Goal: Task Accomplishment & Management: Use online tool/utility

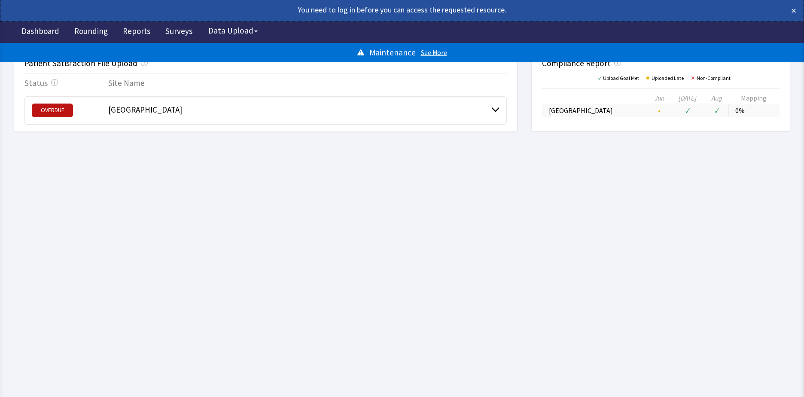
click at [498, 111] on span at bounding box center [495, 109] width 8 height 8
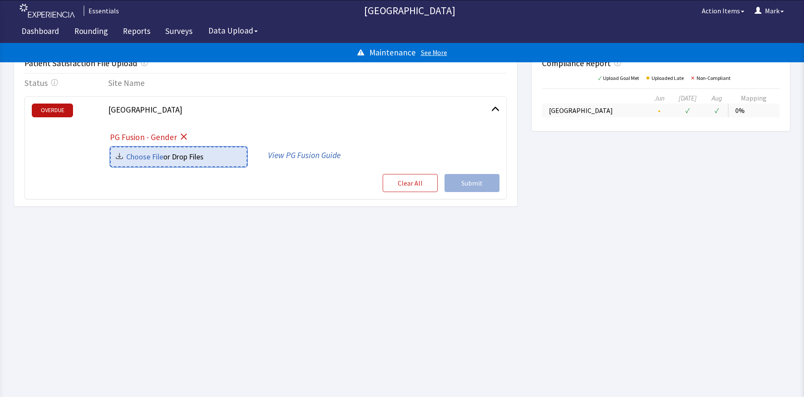
click at [176, 152] on input "file" at bounding box center [179, 156] width 136 height 19
type input "C:\fakepath\AUG Bergen New Bridge-Gender_cc5cc464-8db5-48d7-9148-5dfef3a915ea.c…"
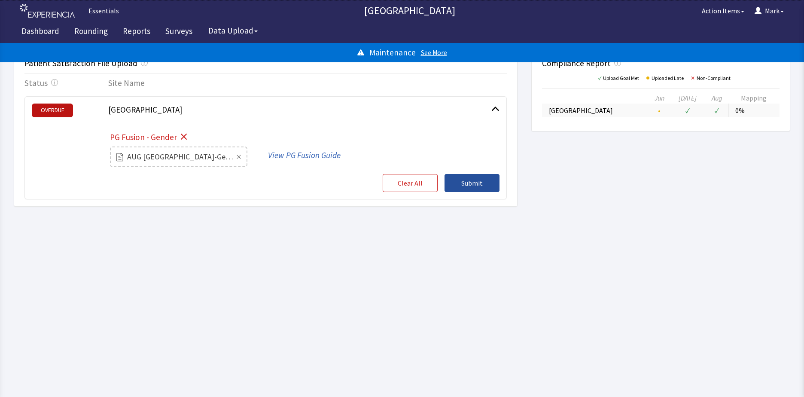
click at [488, 185] on button "Submit" at bounding box center [471, 183] width 55 height 18
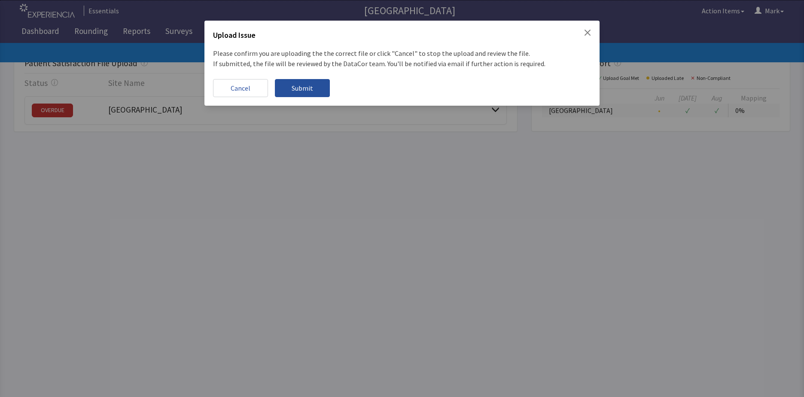
click at [311, 86] on span "Submit" at bounding box center [301, 88] width 21 height 10
